Goal: Task Accomplishment & Management: Complete application form

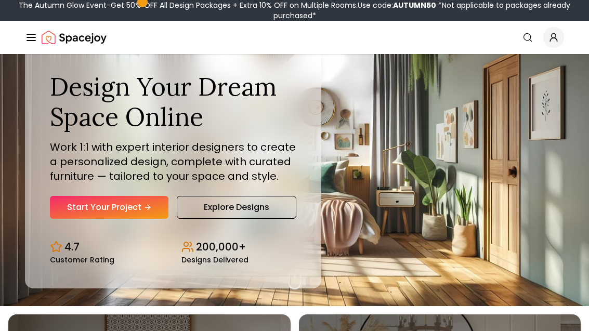
click at [134, 219] on link "Start Your Project" at bounding box center [109, 207] width 119 height 23
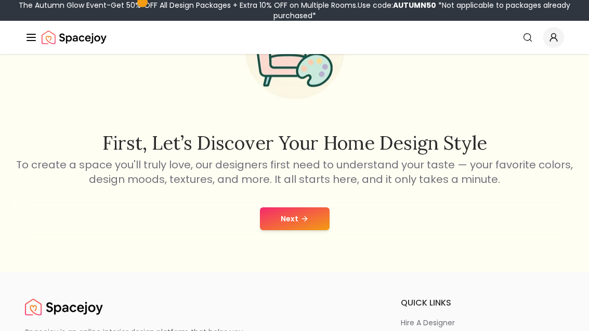
scroll to position [108, 0]
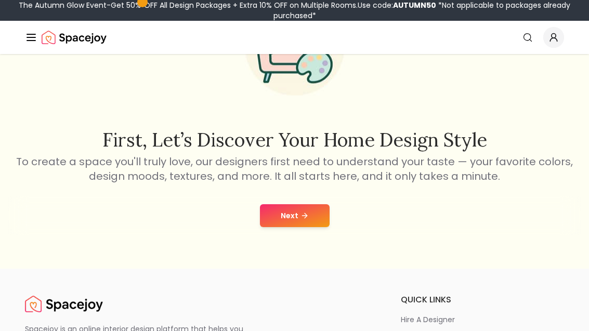
click at [284, 217] on button "Next" at bounding box center [295, 215] width 70 height 23
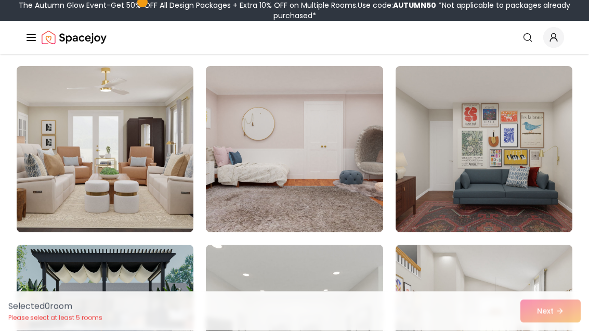
scroll to position [89, 0]
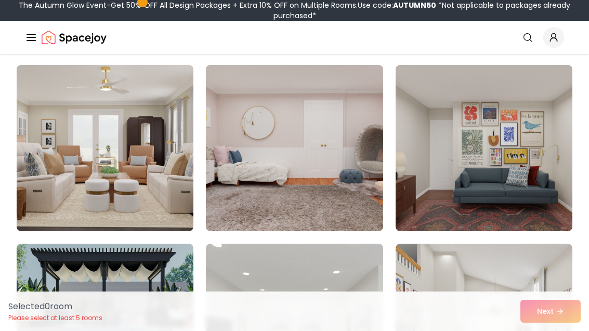
click at [457, 200] on img at bounding box center [484, 148] width 177 height 166
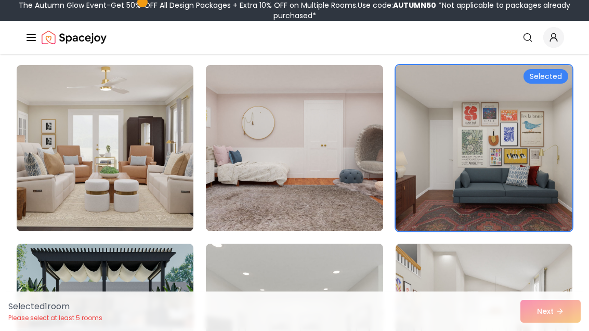
click at [165, 218] on img at bounding box center [105, 148] width 177 height 166
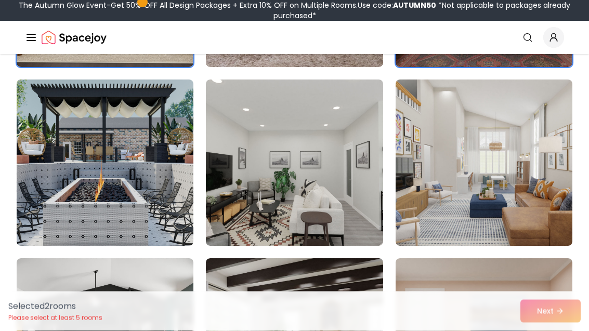
scroll to position [261, 0]
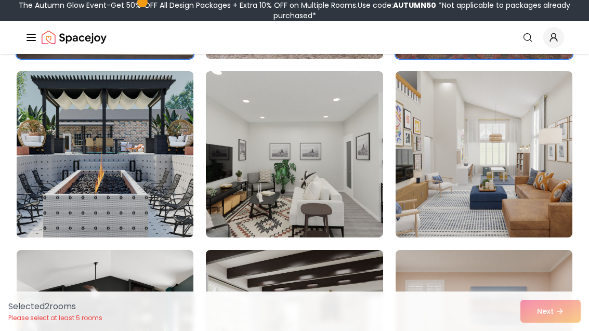
click at [536, 193] on img at bounding box center [484, 154] width 177 height 166
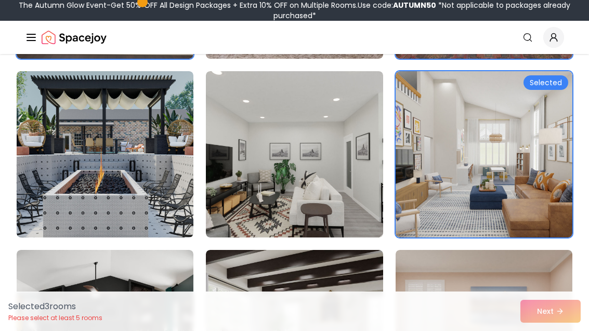
click at [344, 206] on img at bounding box center [294, 154] width 177 height 166
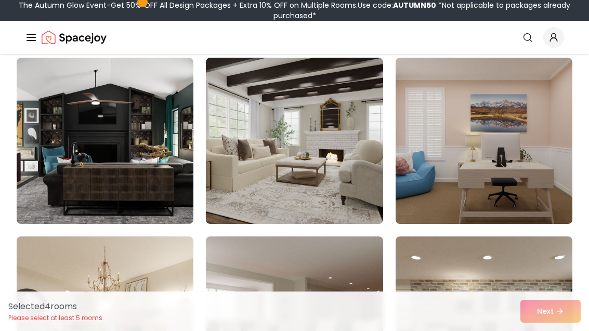
click at [325, 200] on img at bounding box center [294, 141] width 177 height 166
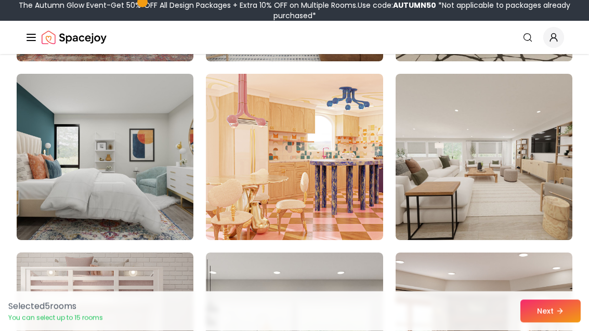
click at [518, 164] on img at bounding box center [484, 157] width 177 height 166
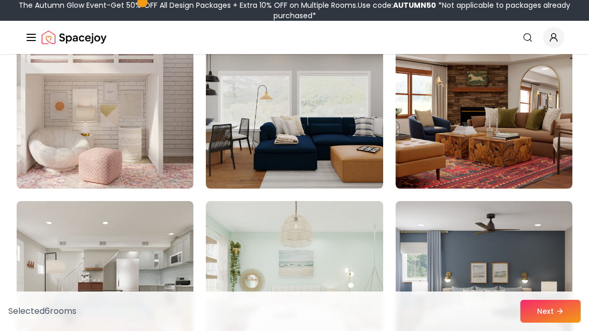
click at [168, 154] on img at bounding box center [105, 105] width 177 height 166
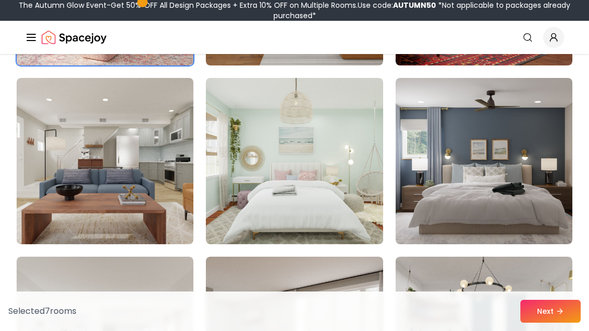
click at [342, 158] on img at bounding box center [294, 161] width 177 height 166
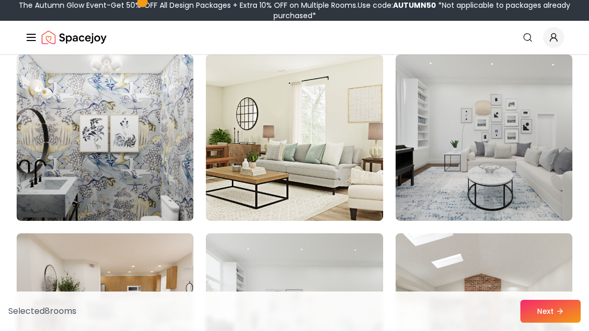
click at [528, 141] on img at bounding box center [484, 138] width 177 height 166
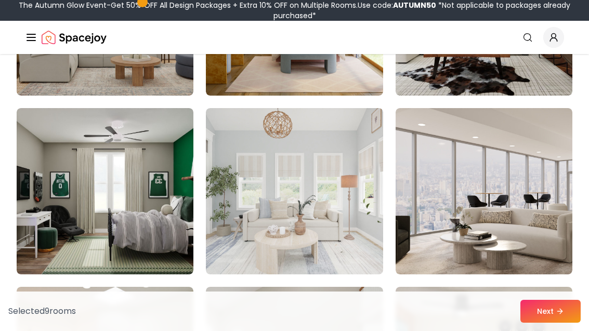
click at [334, 180] on img at bounding box center [294, 191] width 177 height 166
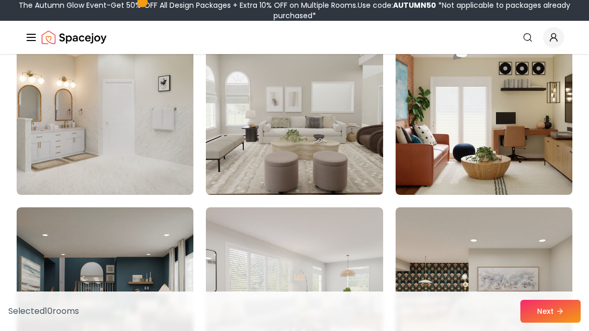
click at [173, 162] on img at bounding box center [105, 112] width 177 height 166
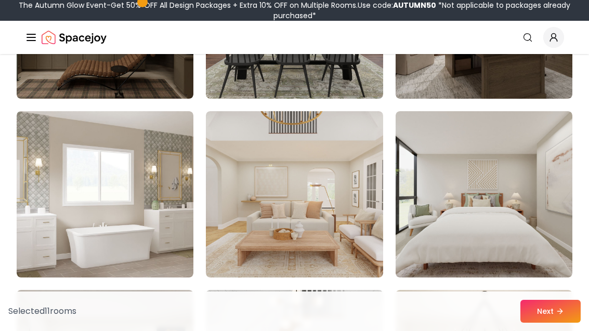
click at [357, 155] on img at bounding box center [294, 194] width 177 height 166
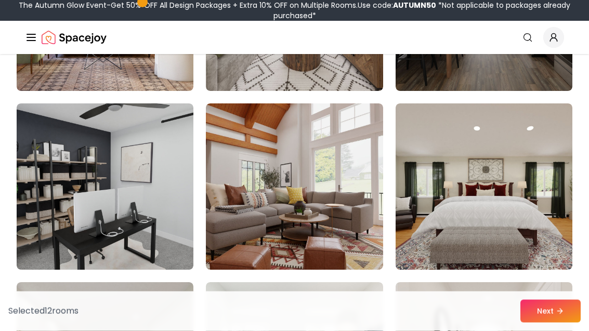
click at [542, 323] on button "Next" at bounding box center [550, 311] width 60 height 23
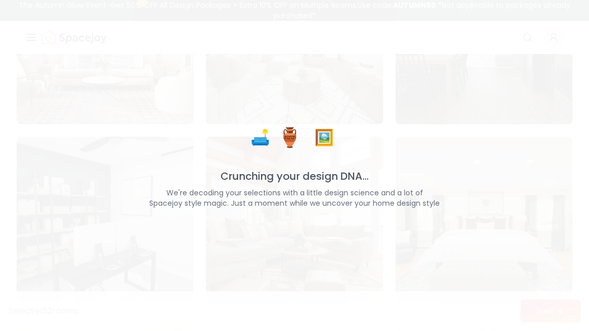
scroll to position [5414, 0]
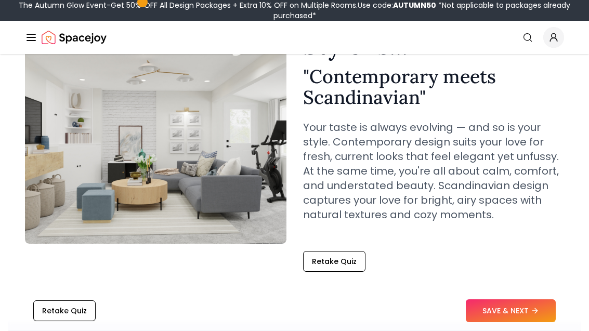
scroll to position [92, 0]
click at [528, 308] on button "SAVE & NEXT" at bounding box center [511, 311] width 90 height 23
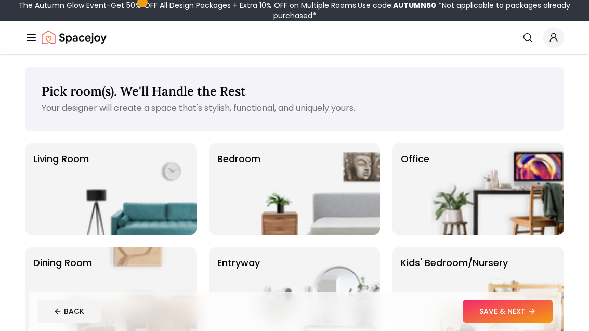
click at [348, 221] on img at bounding box center [313, 188] width 133 height 91
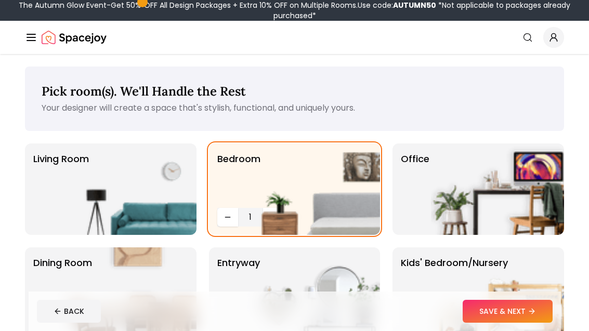
click at [534, 320] on button "SAVE & NEXT" at bounding box center [508, 311] width 90 height 23
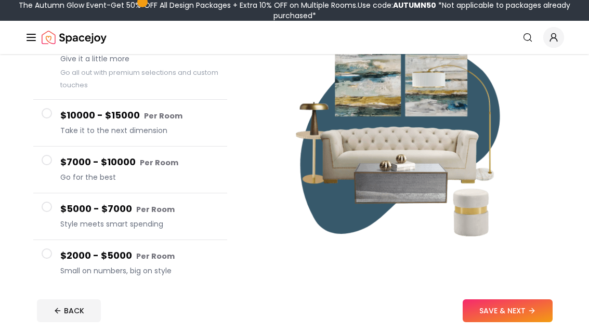
scroll to position [125, 0]
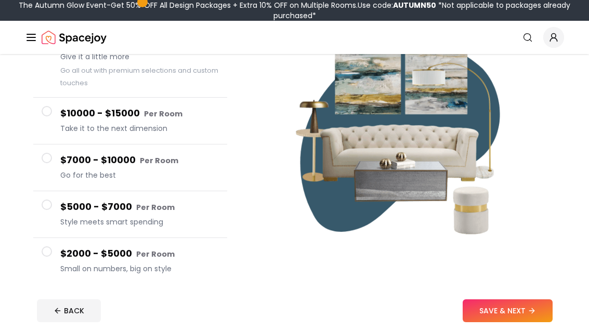
click at [513, 323] on button "SAVE & NEXT" at bounding box center [508, 311] width 90 height 23
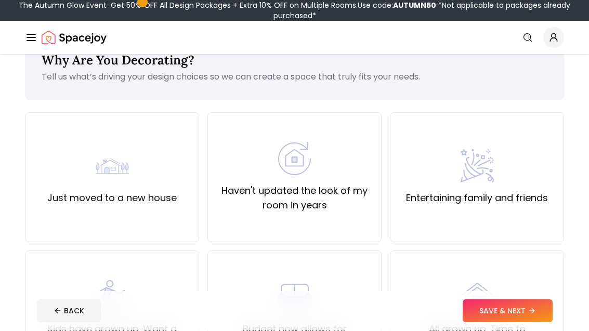
scroll to position [31, 0]
click at [346, 198] on label "Haven't updated the look of my room in years" at bounding box center [294, 197] width 156 height 29
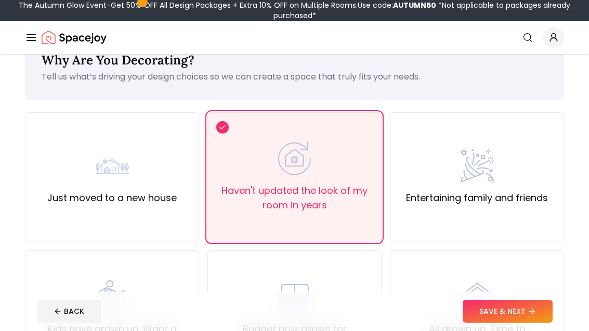
click at [531, 311] on icon at bounding box center [532, 311] width 8 height 8
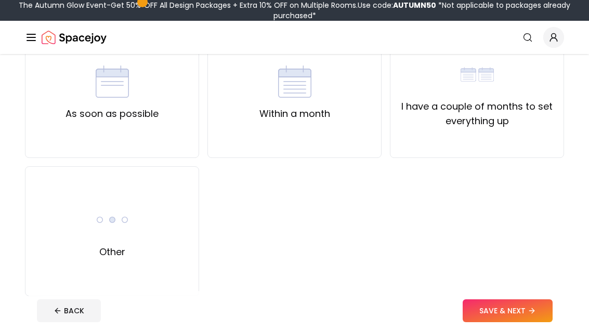
scroll to position [115, 0]
click at [66, 225] on div "Other" at bounding box center [112, 231] width 174 height 130
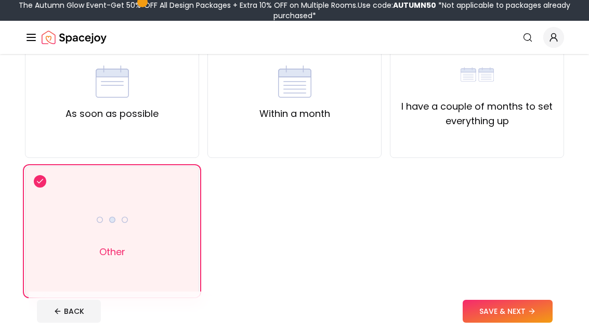
click at [505, 323] on button "SAVE & NEXT" at bounding box center [508, 311] width 90 height 23
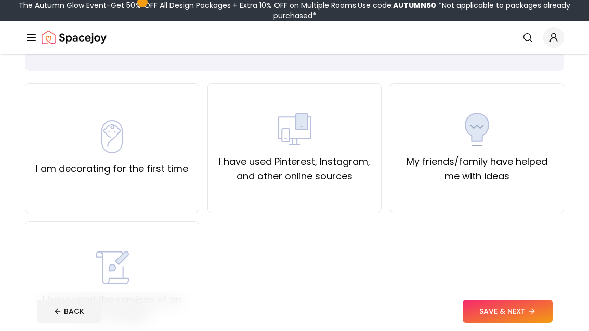
scroll to position [59, 0]
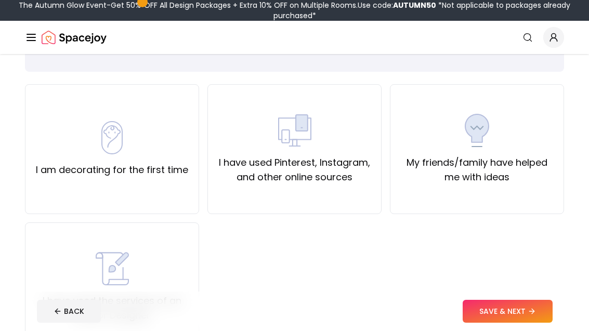
click at [373, 200] on div "I have used Pinterest, Instagram, and other online sources" at bounding box center [294, 149] width 174 height 130
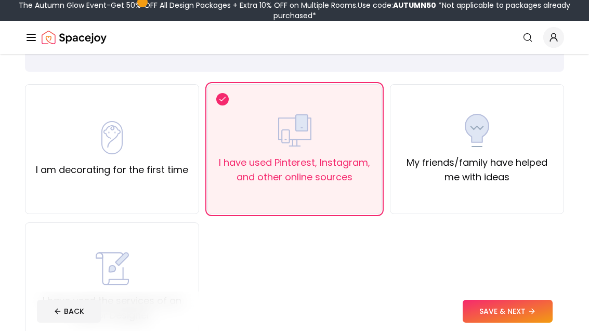
click at [552, 173] on label "My friends/family have helped me with ideas" at bounding box center [477, 169] width 156 height 29
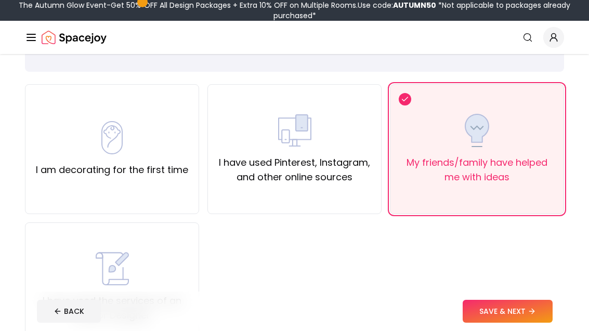
click at [514, 323] on button "SAVE & NEXT" at bounding box center [508, 311] width 90 height 23
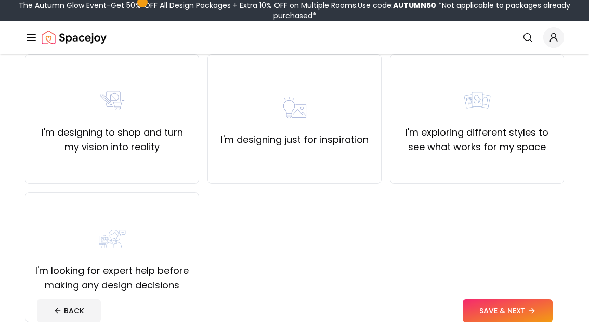
scroll to position [89, 0]
click at [367, 168] on div "I'm designing just for inspiration" at bounding box center [294, 119] width 174 height 130
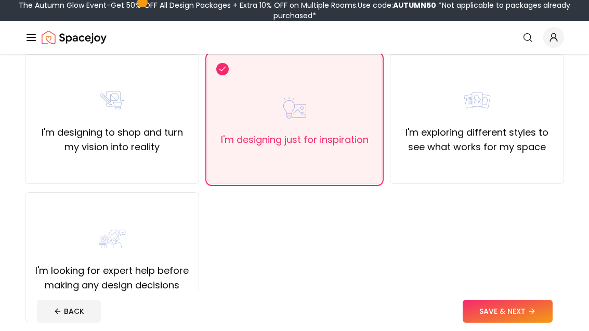
click at [522, 323] on button "SAVE & NEXT" at bounding box center [508, 311] width 90 height 23
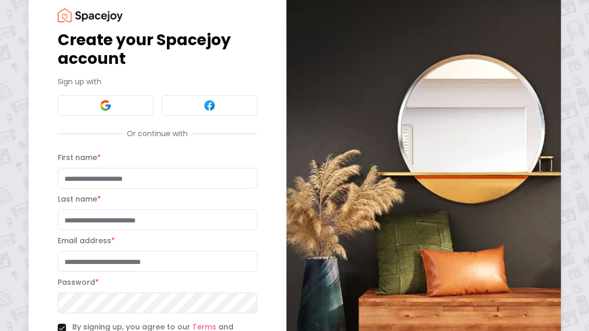
scroll to position [30, 0]
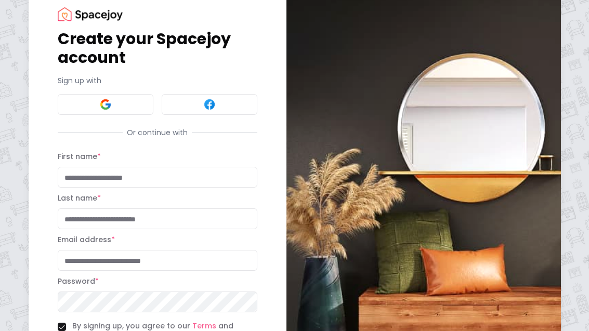
click at [74, 104] on button at bounding box center [106, 104] width 96 height 21
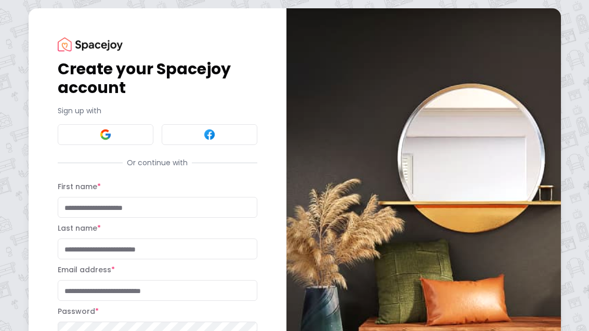
scroll to position [123, 0]
